Goal: Task Accomplishment & Management: Manage account settings

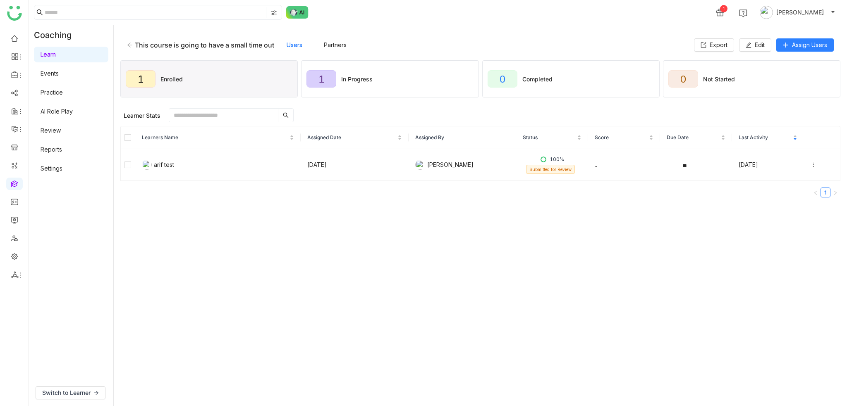
click at [250, 203] on nz-table "Learners Name Assigned Date Assigned By Status Score Due Date Last Activity ari…" at bounding box center [480, 165] width 720 height 78
click at [126, 47] on div "This course is going to have a small time out Users Partners Export Edit Assign…" at bounding box center [480, 45] width 720 height 26
click at [129, 45] on icon at bounding box center [130, 45] width 6 height 6
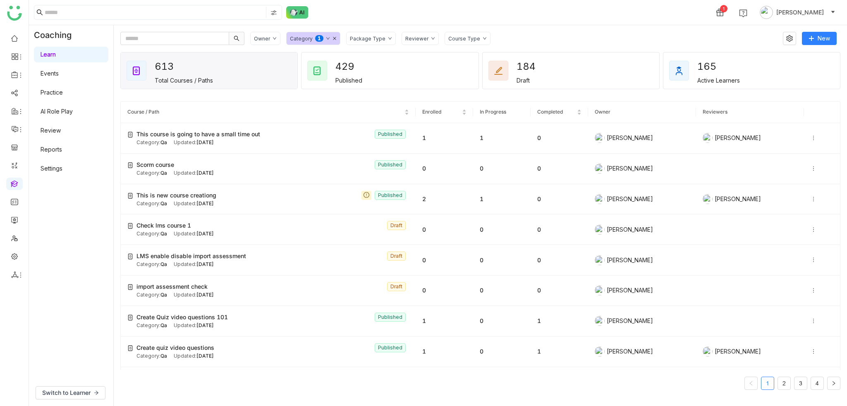
click at [521, 18] on div "1 [PERSON_NAME]" at bounding box center [438, 12] width 818 height 25
click at [810, 139] on icon at bounding box center [813, 138] width 6 height 6
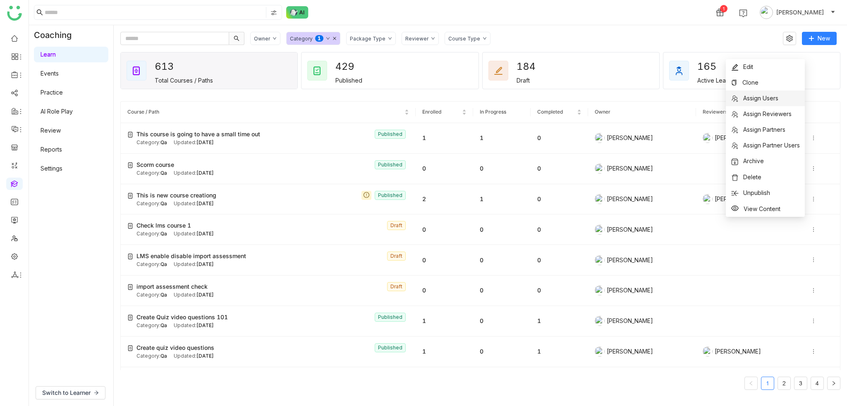
click at [758, 96] on span "Assign Users" at bounding box center [760, 98] width 35 height 7
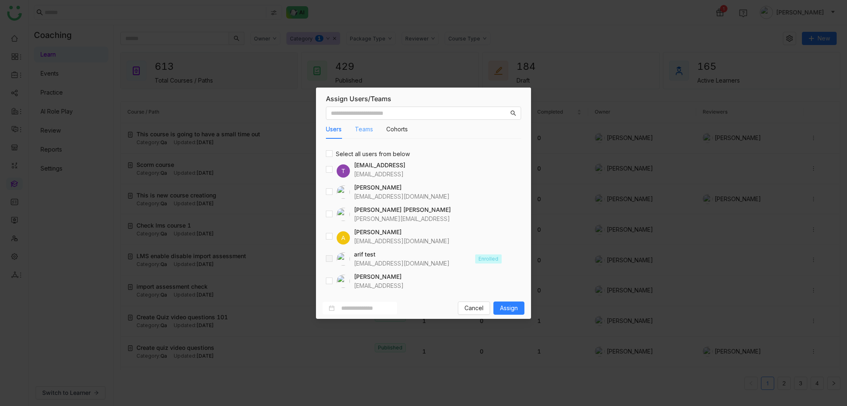
click at [359, 124] on div "Teams" at bounding box center [364, 129] width 18 height 19
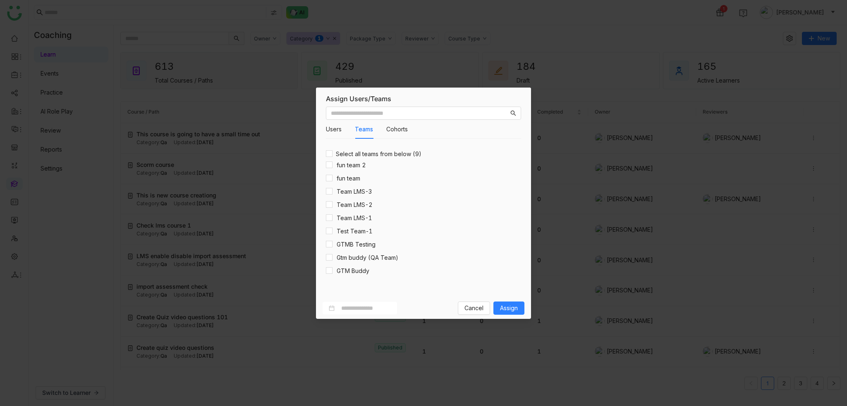
click at [409, 132] on div "Users Teams Cohorts" at bounding box center [423, 129] width 195 height 19
click at [400, 129] on button "Cohorts" at bounding box center [396, 129] width 21 height 9
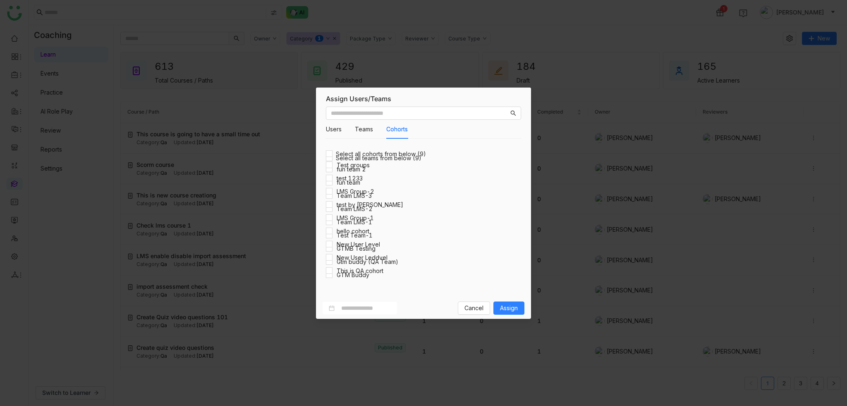
click at [353, 130] on div "Users Teams Cohorts" at bounding box center [367, 129] width 82 height 19
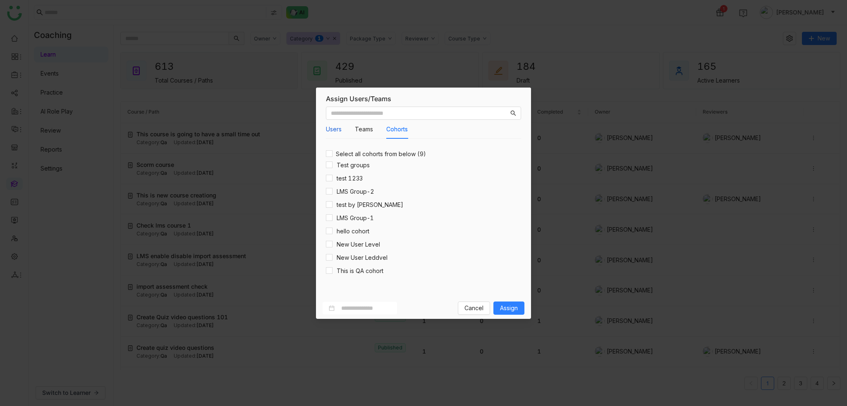
click at [330, 132] on button "Users" at bounding box center [334, 129] width 16 height 9
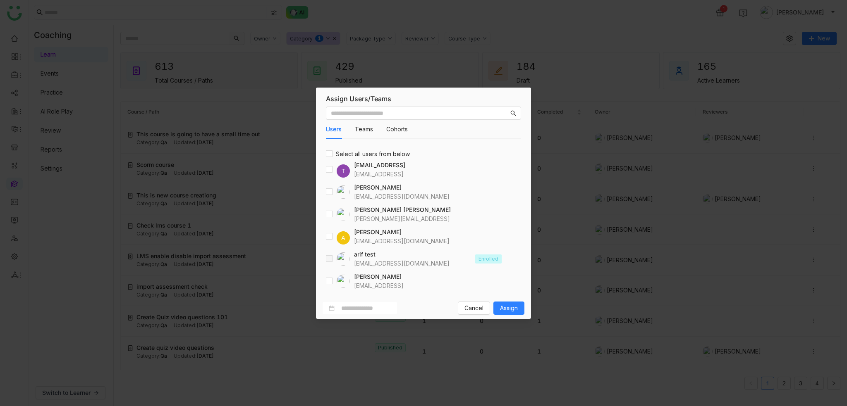
click at [374, 138] on div "Users Teams Cohorts" at bounding box center [367, 129] width 82 height 19
click at [369, 129] on button "Teams" at bounding box center [364, 129] width 18 height 9
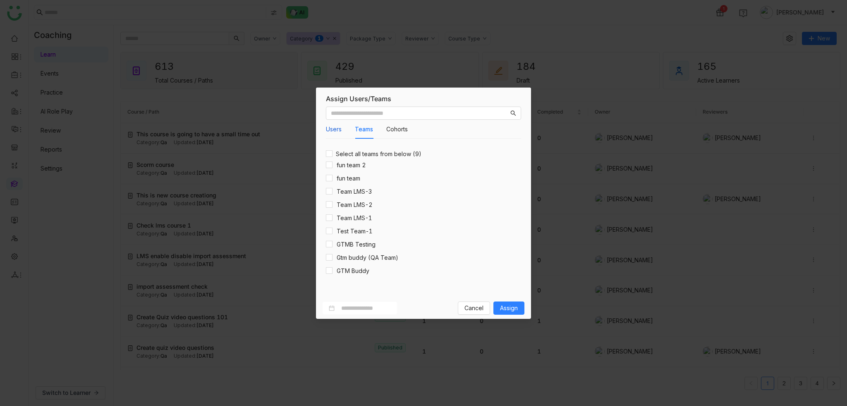
click at [337, 131] on button "Users" at bounding box center [334, 129] width 16 height 9
